Goal: Check status: Check status

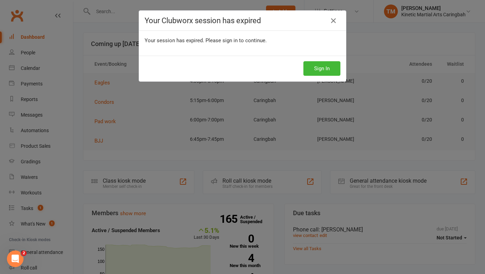
click at [332, 22] on icon at bounding box center [333, 21] width 8 height 8
click at [332, 20] on icon at bounding box center [333, 21] width 8 height 8
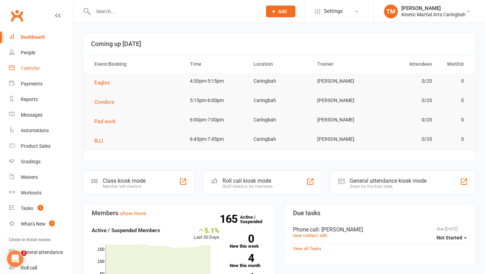
click at [35, 69] on div "Calendar" at bounding box center [30, 68] width 19 height 6
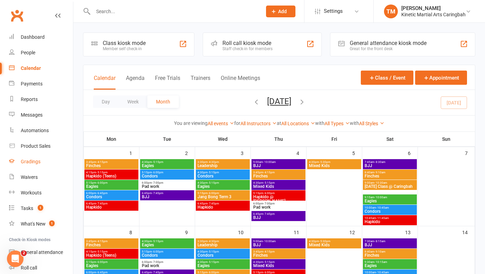
click at [31, 164] on div "Gradings" at bounding box center [31, 162] width 20 height 6
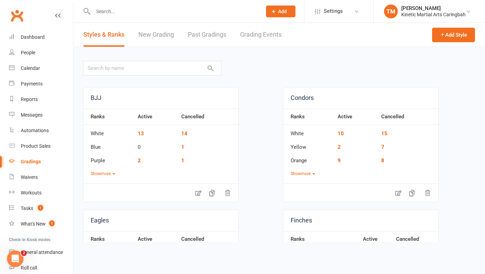
click at [207, 38] on link "Past Gradings" at bounding box center [207, 35] width 38 height 24
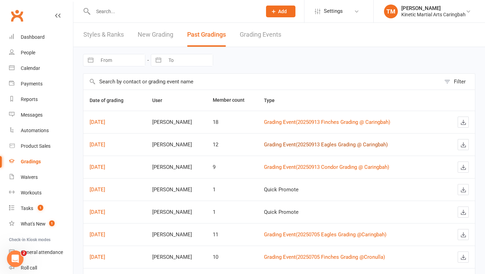
click at [311, 143] on link "Grading Event ( 20250913 Eagles Grading @ Caringbah )" at bounding box center [326, 144] width 124 height 6
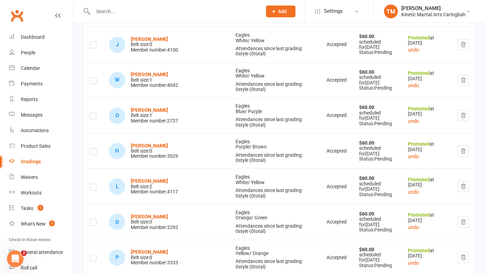
scroll to position [129, 0]
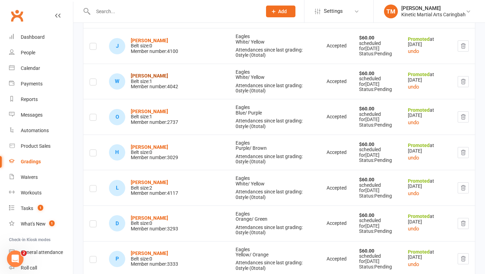
click at [139, 74] on strong "[PERSON_NAME]" at bounding box center [149, 76] width 37 height 6
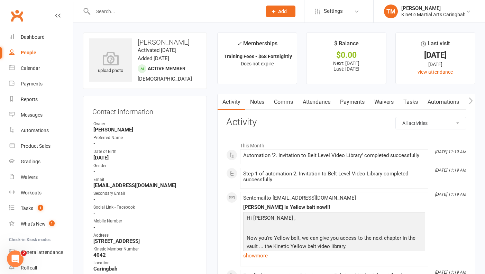
click at [362, 101] on link "Payments" at bounding box center [352, 102] width 34 height 16
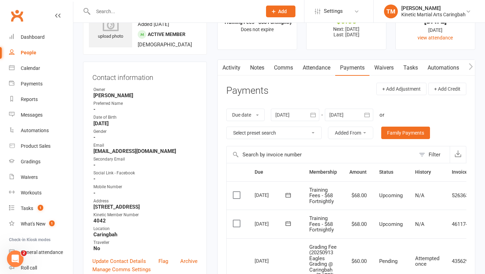
scroll to position [89, 0]
